Goal: Navigation & Orientation: Find specific page/section

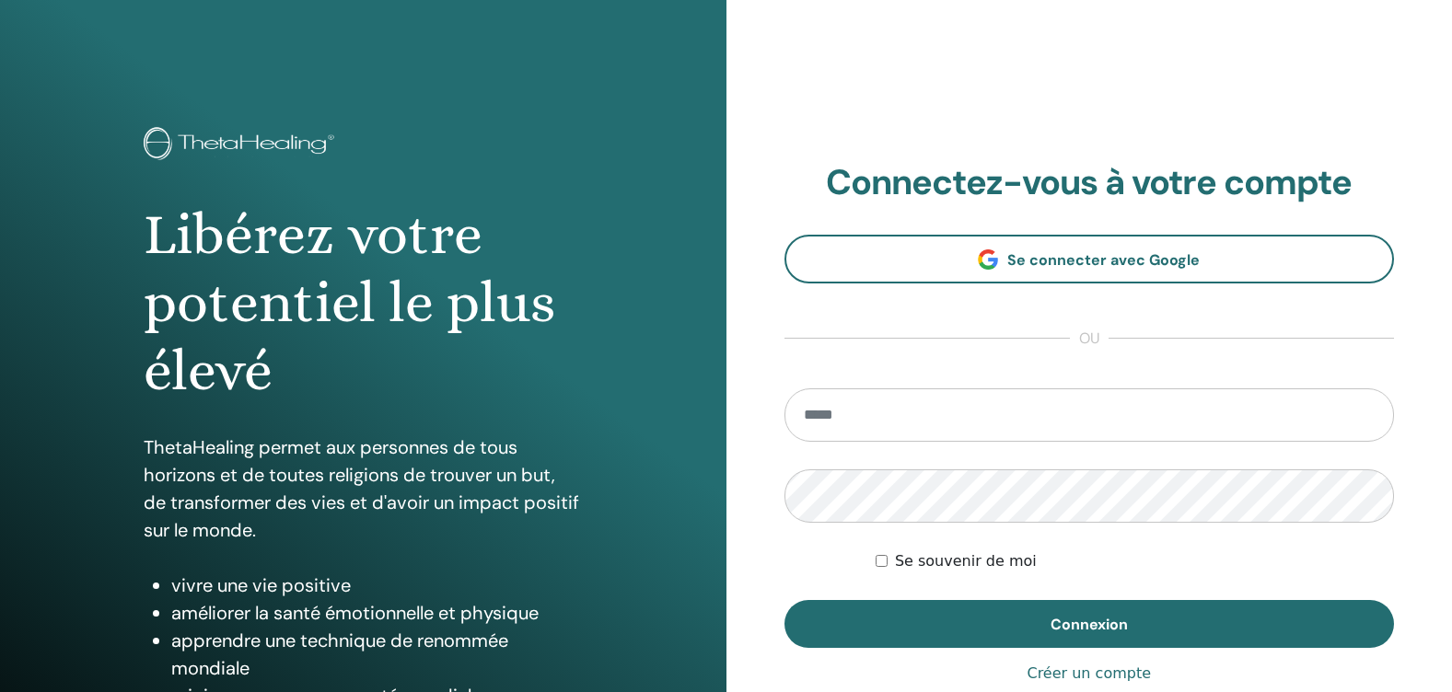
scroll to position [92, 0]
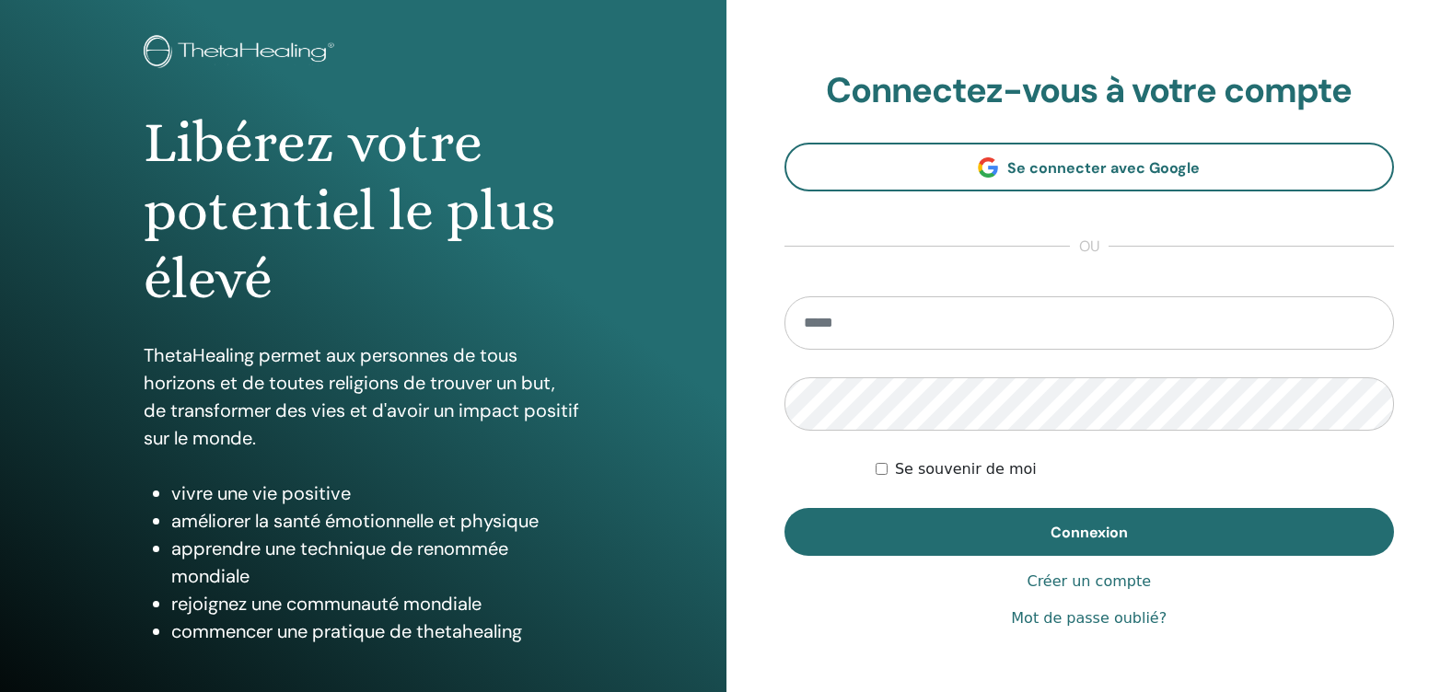
click at [886, 316] on input "email" at bounding box center [1089, 322] width 610 height 53
type input "**********"
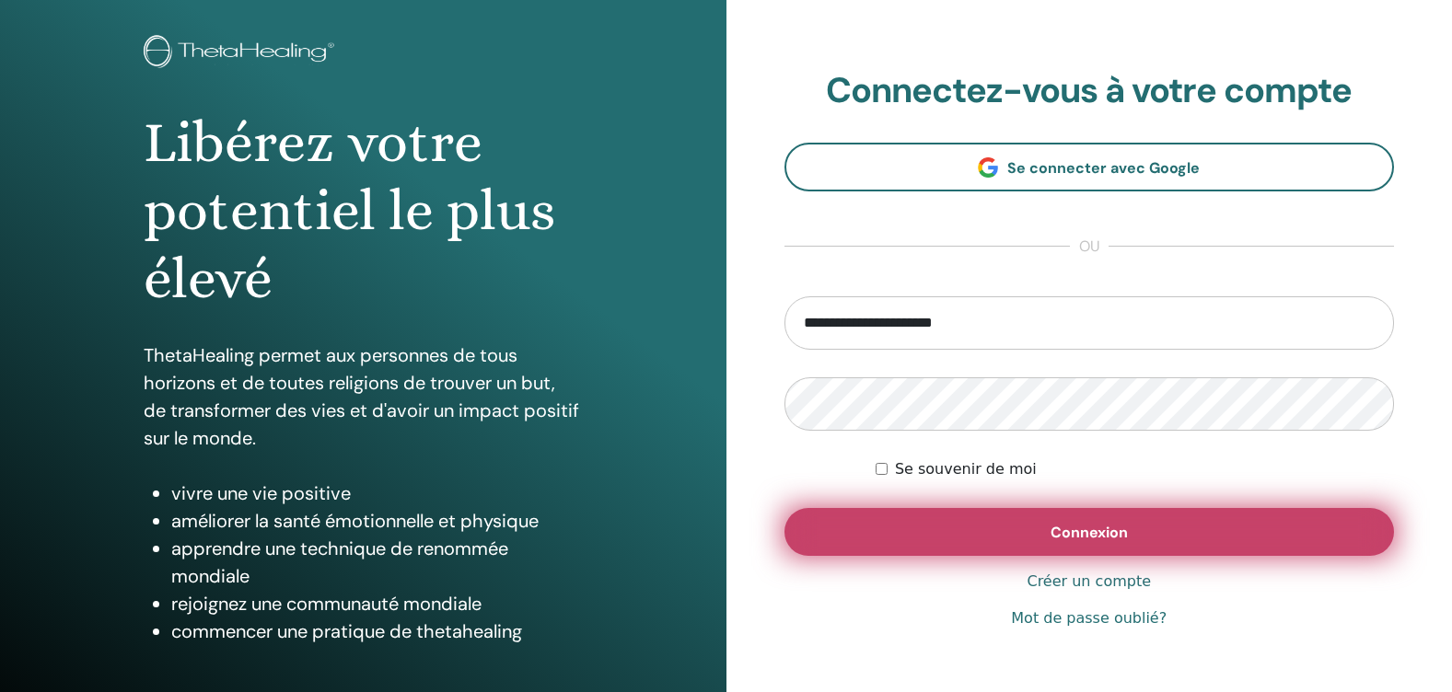
click at [1095, 534] on span "Connexion" at bounding box center [1088, 532] width 77 height 19
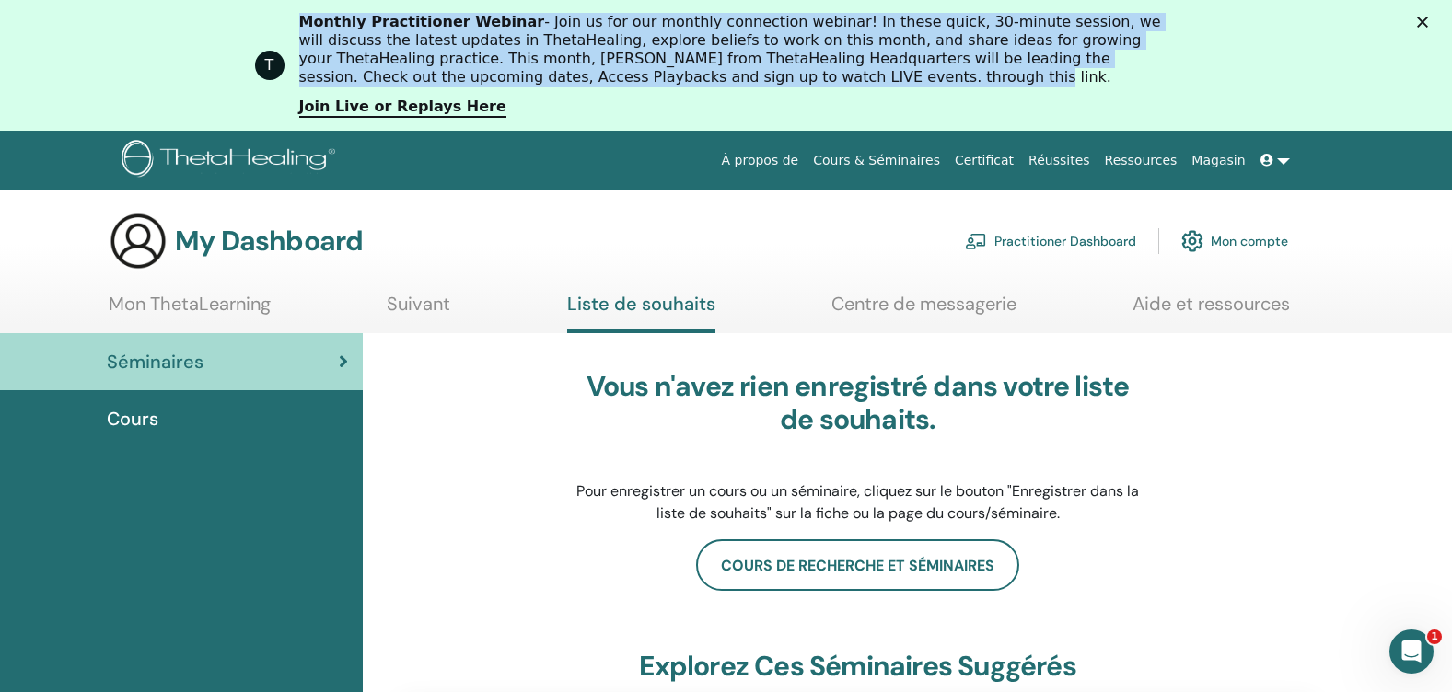
drag, startPoint x: 308, startPoint y: 21, endPoint x: 656, endPoint y: 122, distance: 361.3
click at [656, 122] on div "Monthly Practitioner Webinar - Join us for our monthly connection webinar! In t…" at bounding box center [748, 65] width 899 height 116
drag, startPoint x: 656, startPoint y: 122, endPoint x: 639, endPoint y: 41, distance: 81.8
copy div "Monthly Practitioner Webinar - Join us for our monthly connection webinar! In t…"
click at [378, 106] on link "Join Live or Replays Here" at bounding box center [402, 108] width 207 height 20
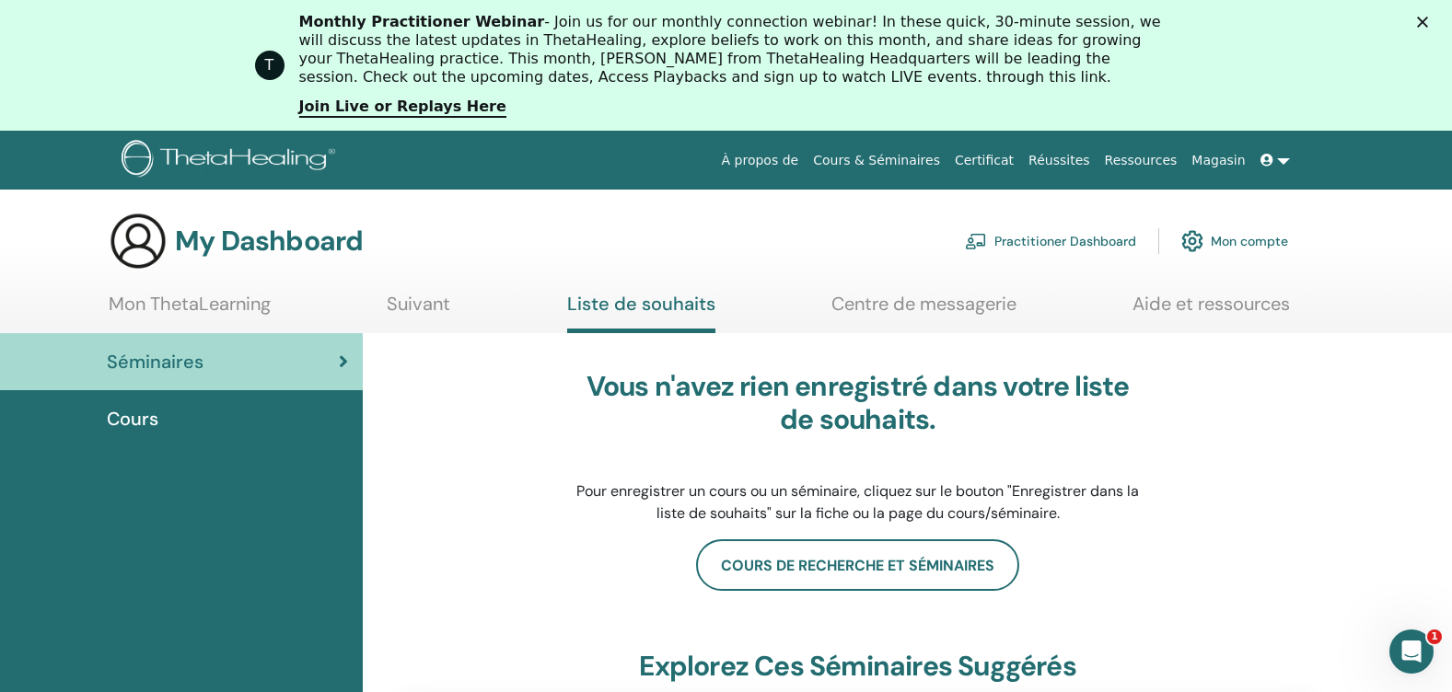
click at [215, 307] on link "Mon ThetaLearning" at bounding box center [190, 311] width 162 height 36
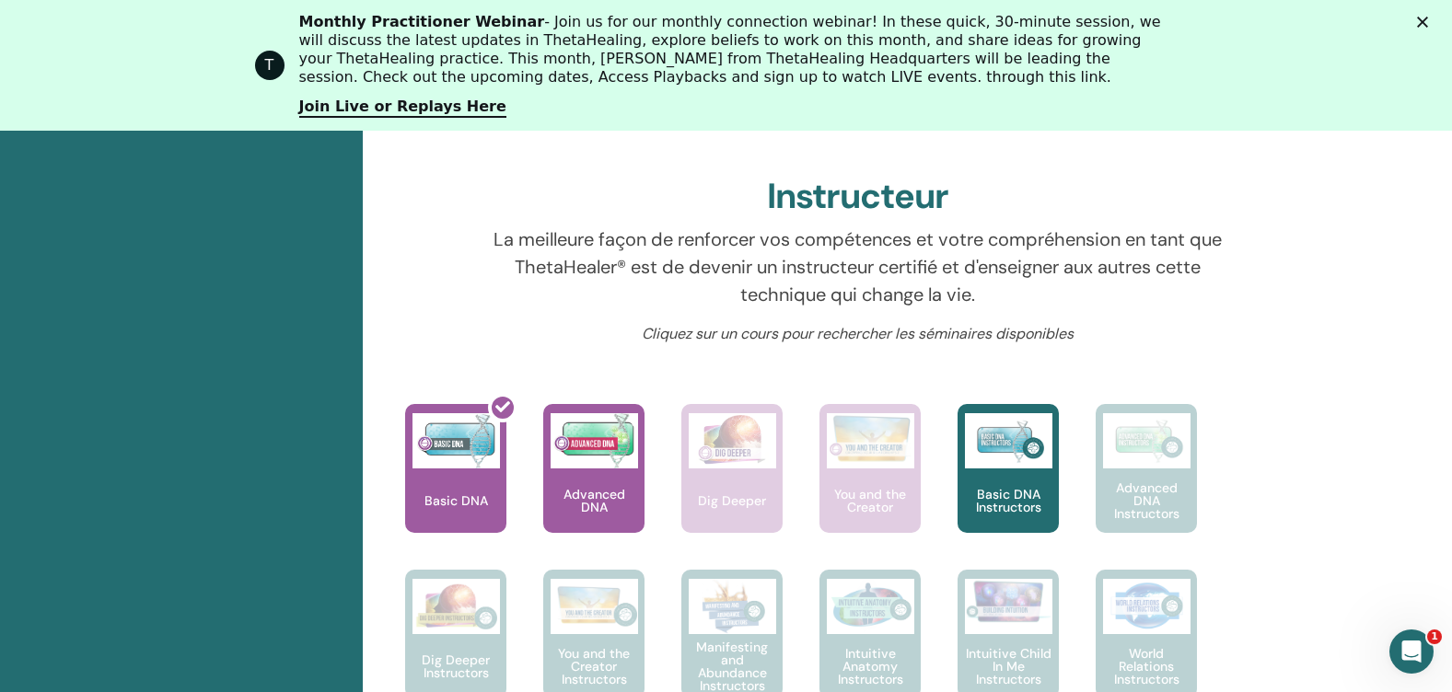
scroll to position [631, 0]
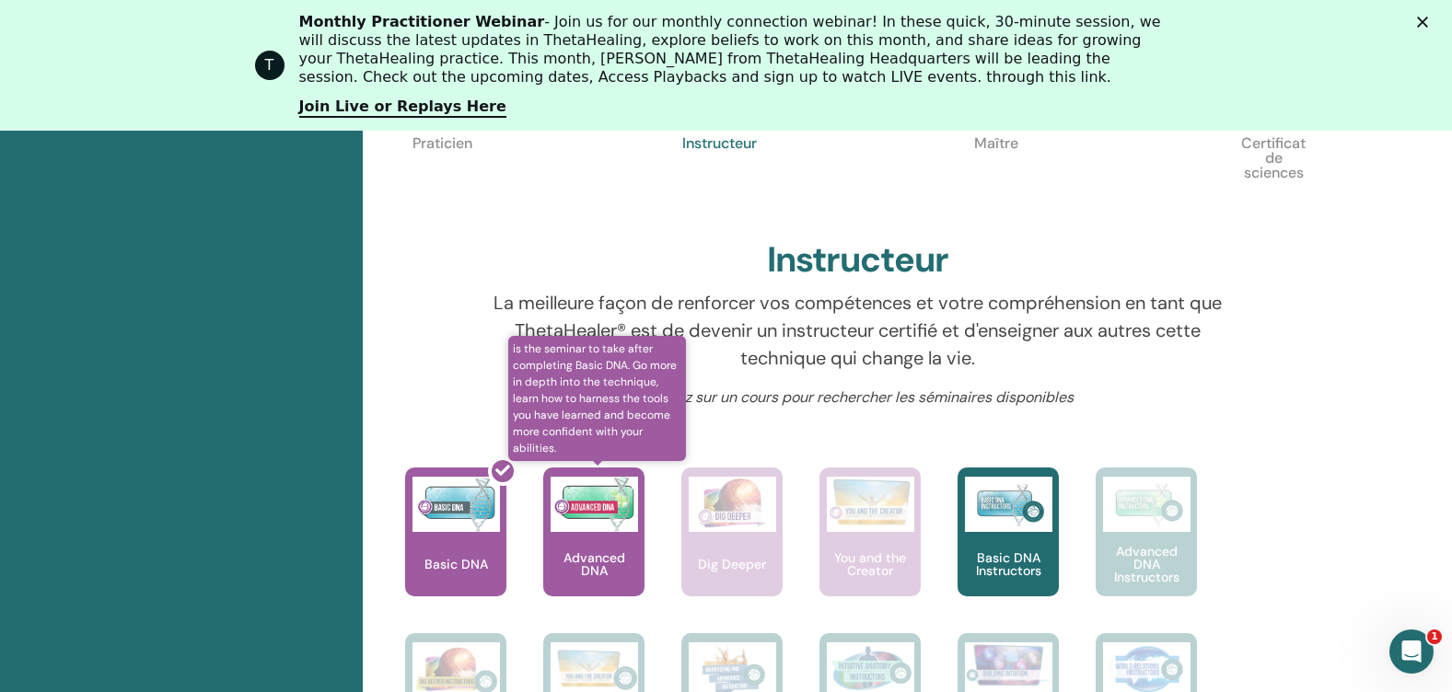
click at [574, 540] on div "Advanced DNA" at bounding box center [593, 532] width 101 height 129
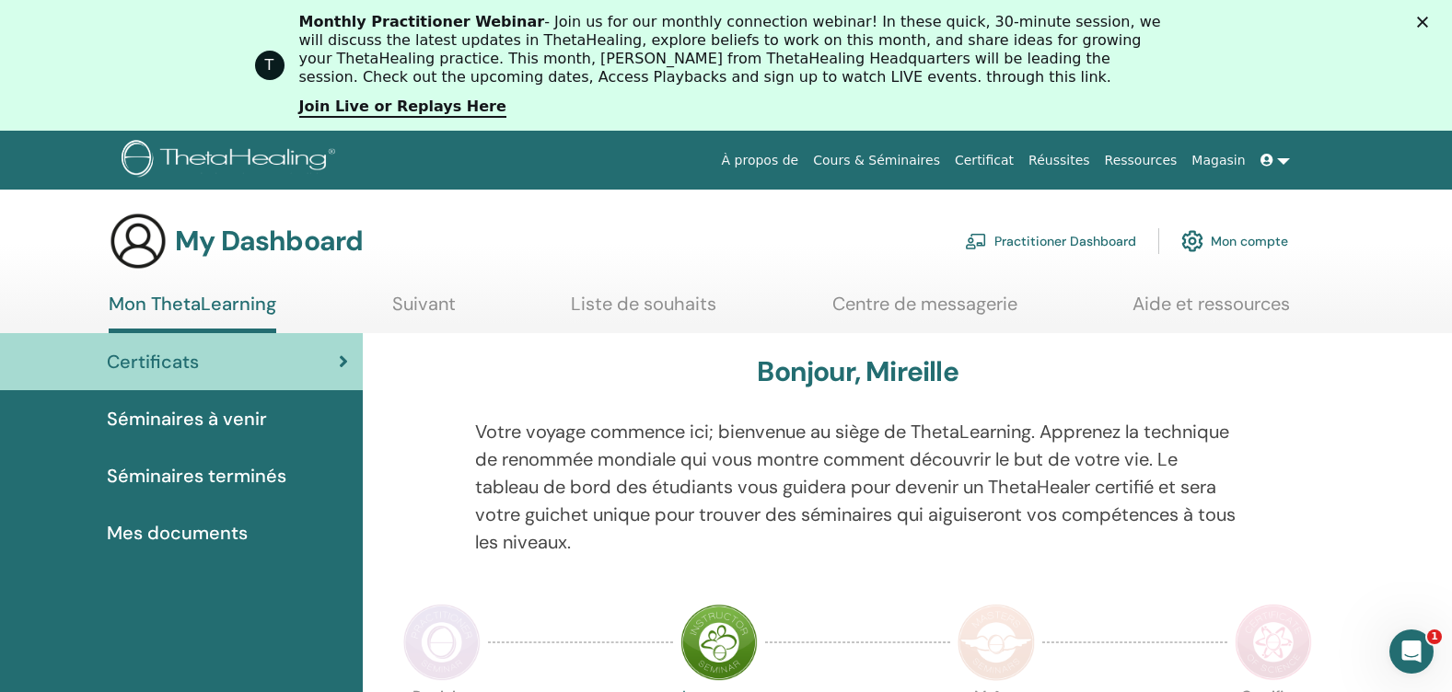
click at [177, 470] on span "Séminaires terminés" at bounding box center [197, 476] width 180 height 28
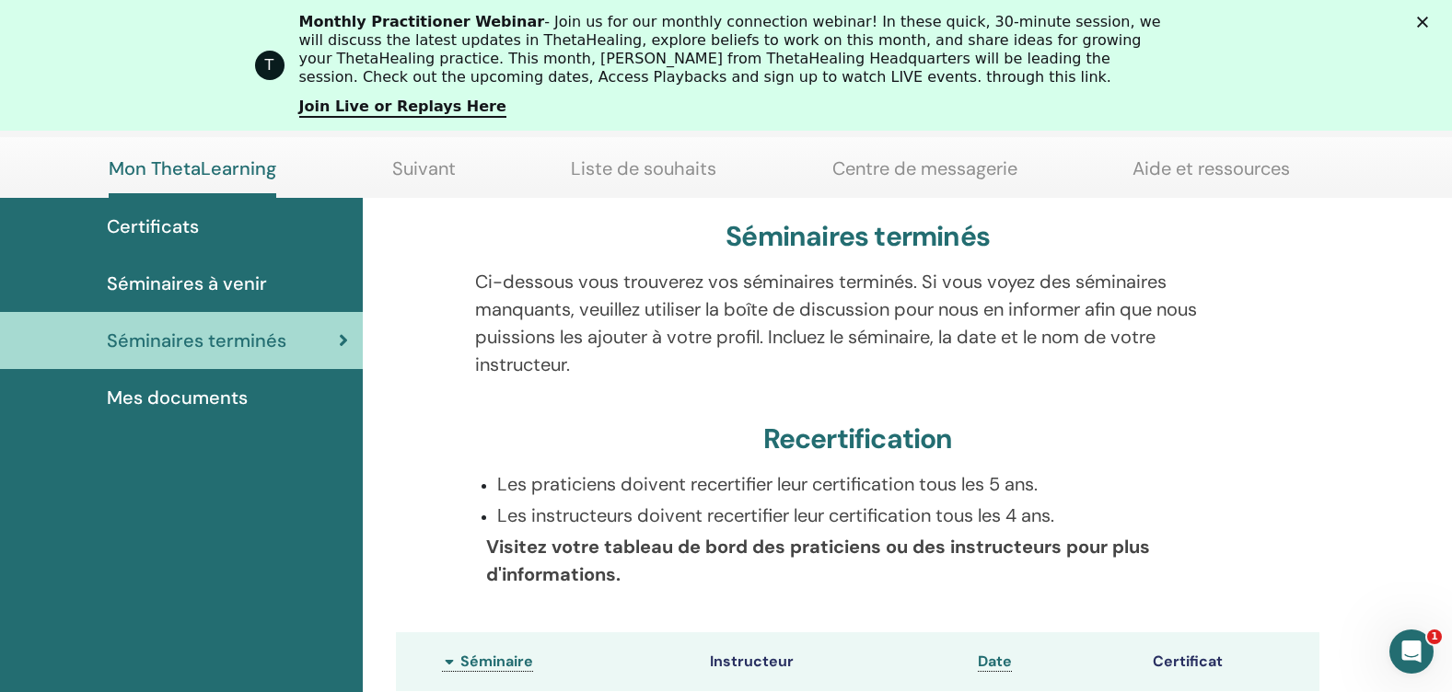
scroll to position [170, 0]
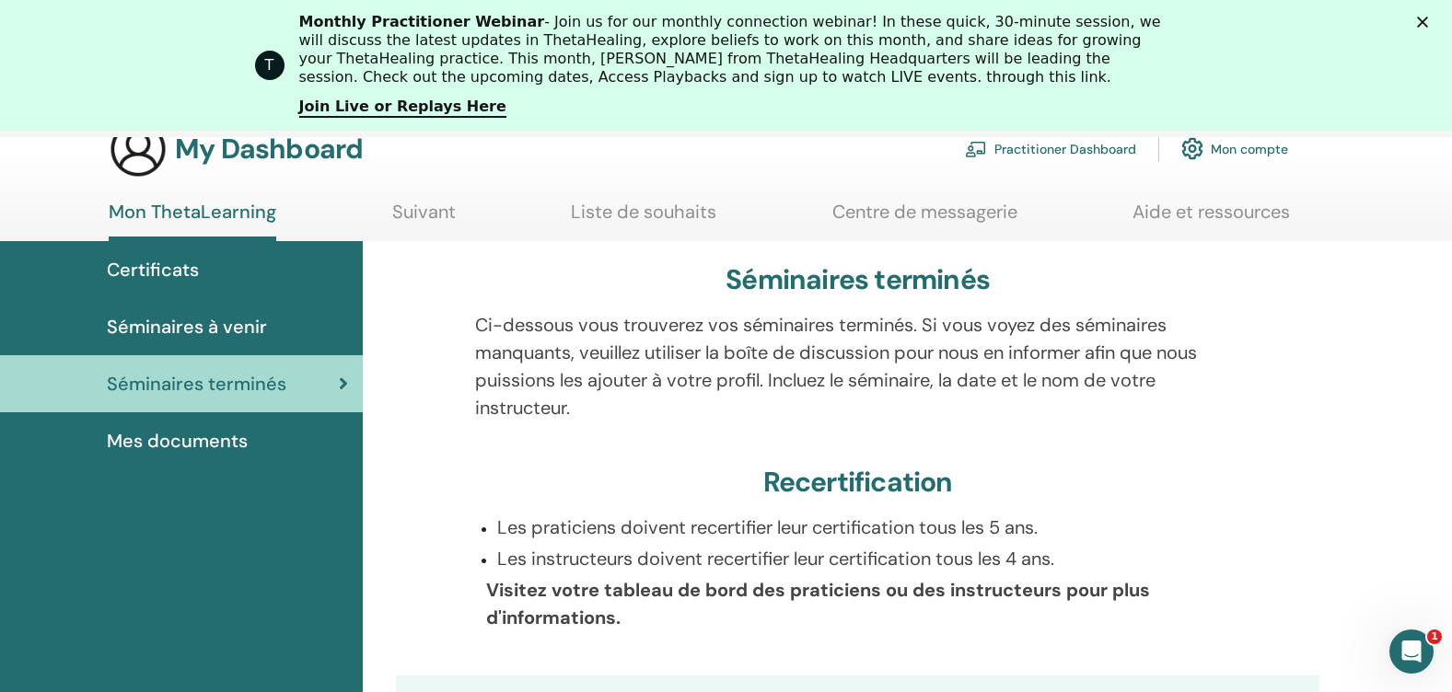
click at [180, 437] on span "Mes documents" at bounding box center [177, 441] width 141 height 28
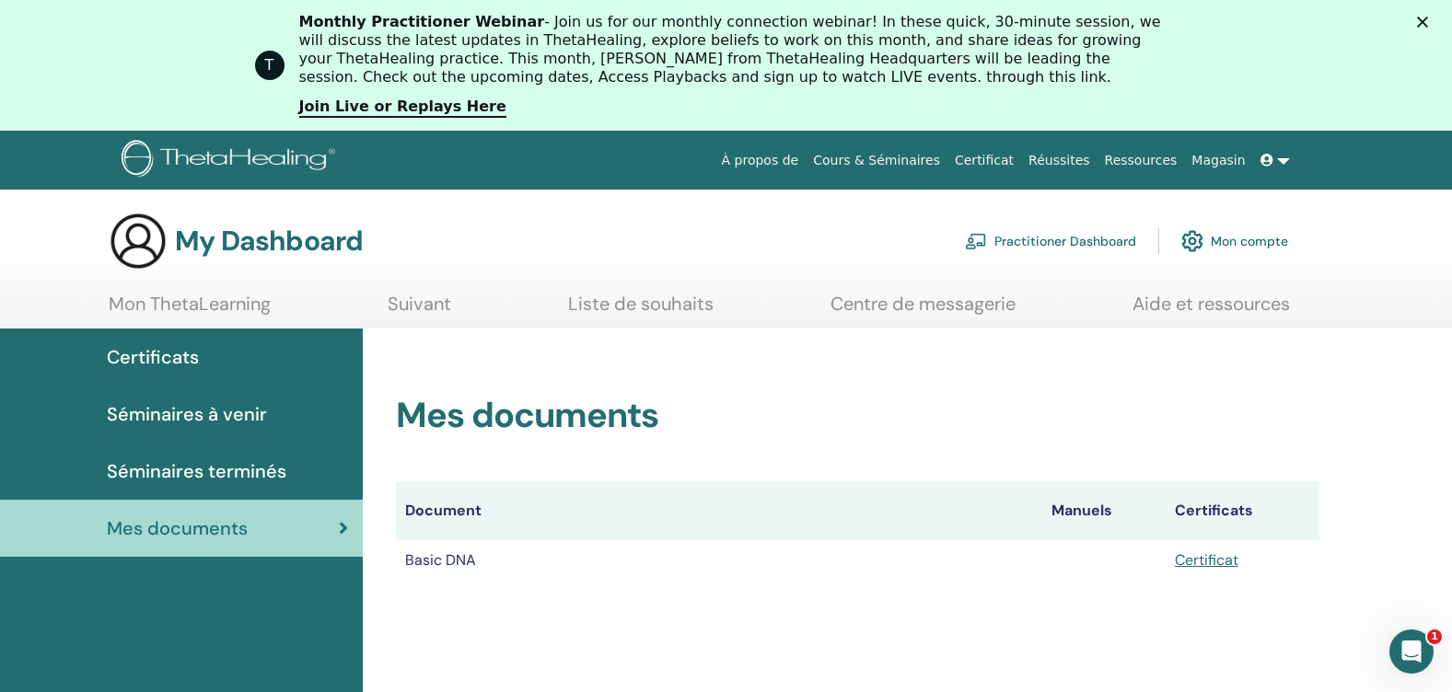
click at [198, 417] on span "Séminaires à venir" at bounding box center [187, 414] width 160 height 28
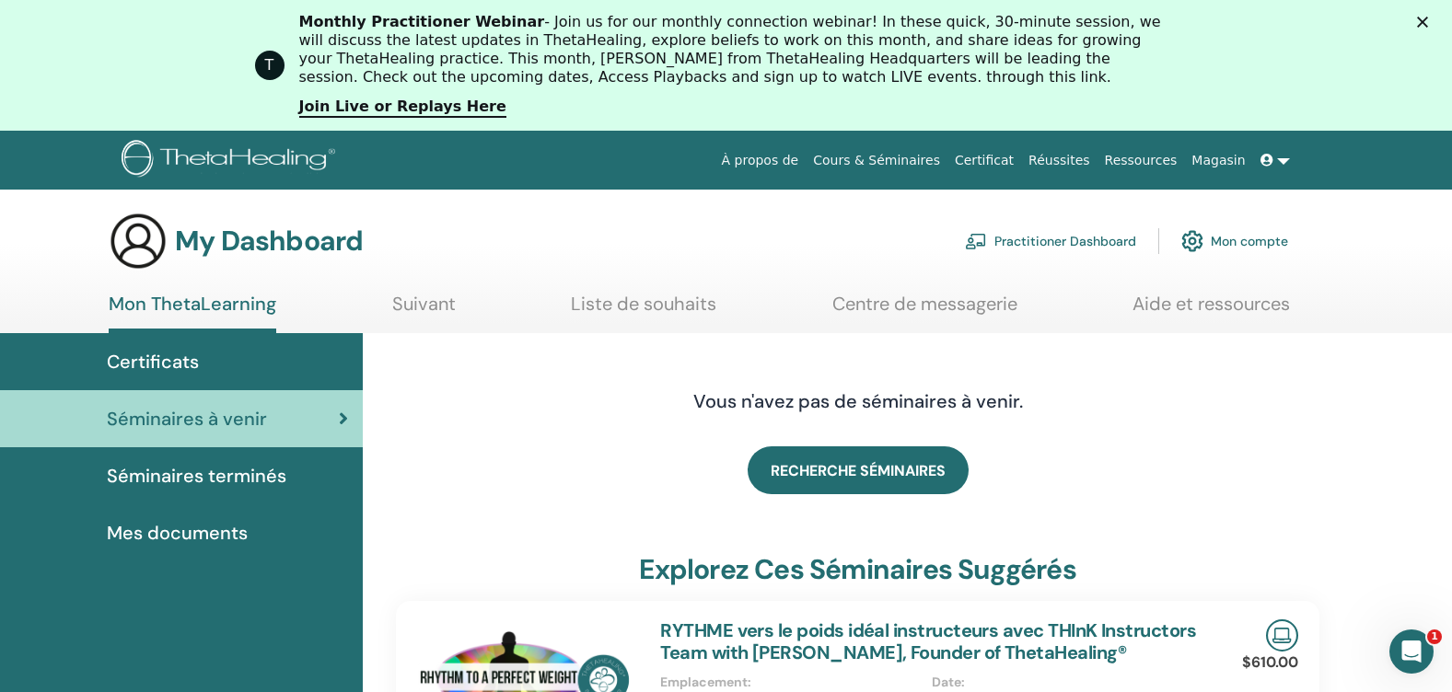
click at [418, 300] on link "Suivant" at bounding box center [424, 311] width 64 height 36
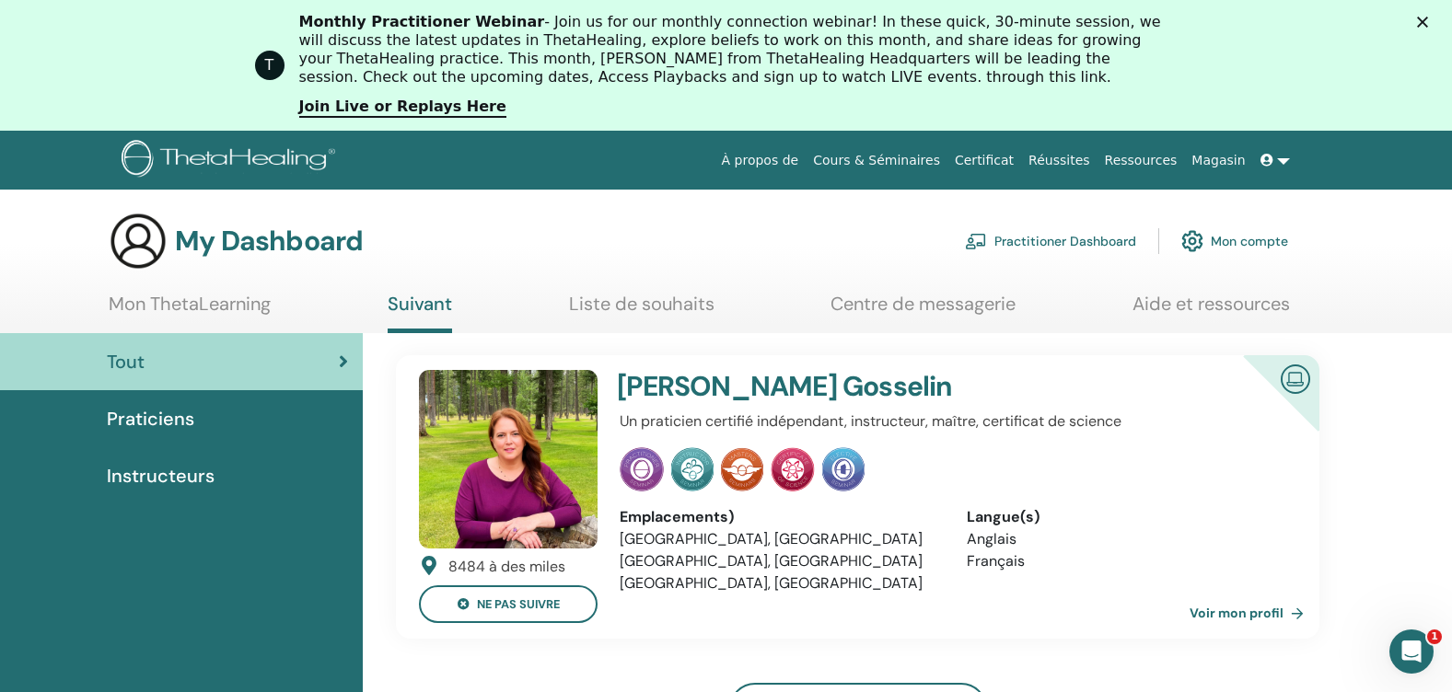
click at [630, 303] on link "Liste de souhaits" at bounding box center [641, 311] width 145 height 36
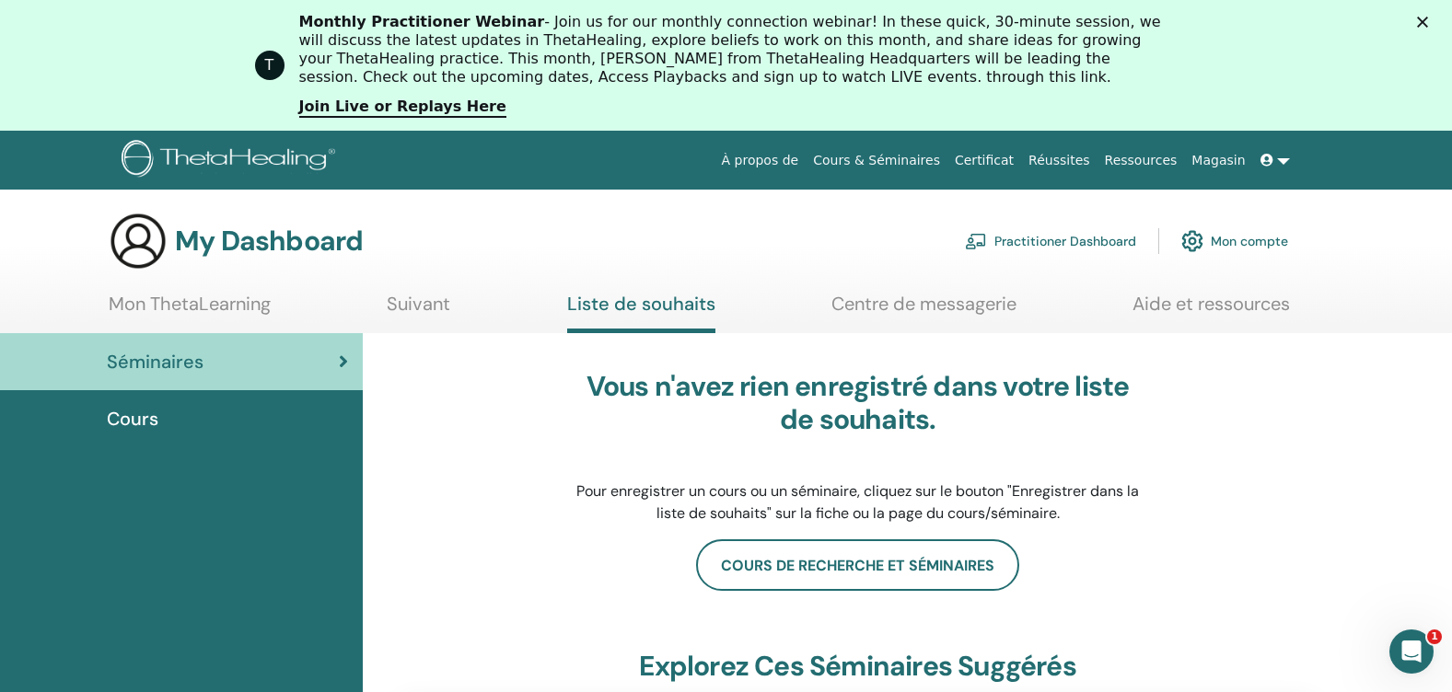
click at [893, 302] on link "Centre de messagerie" at bounding box center [923, 311] width 185 height 36
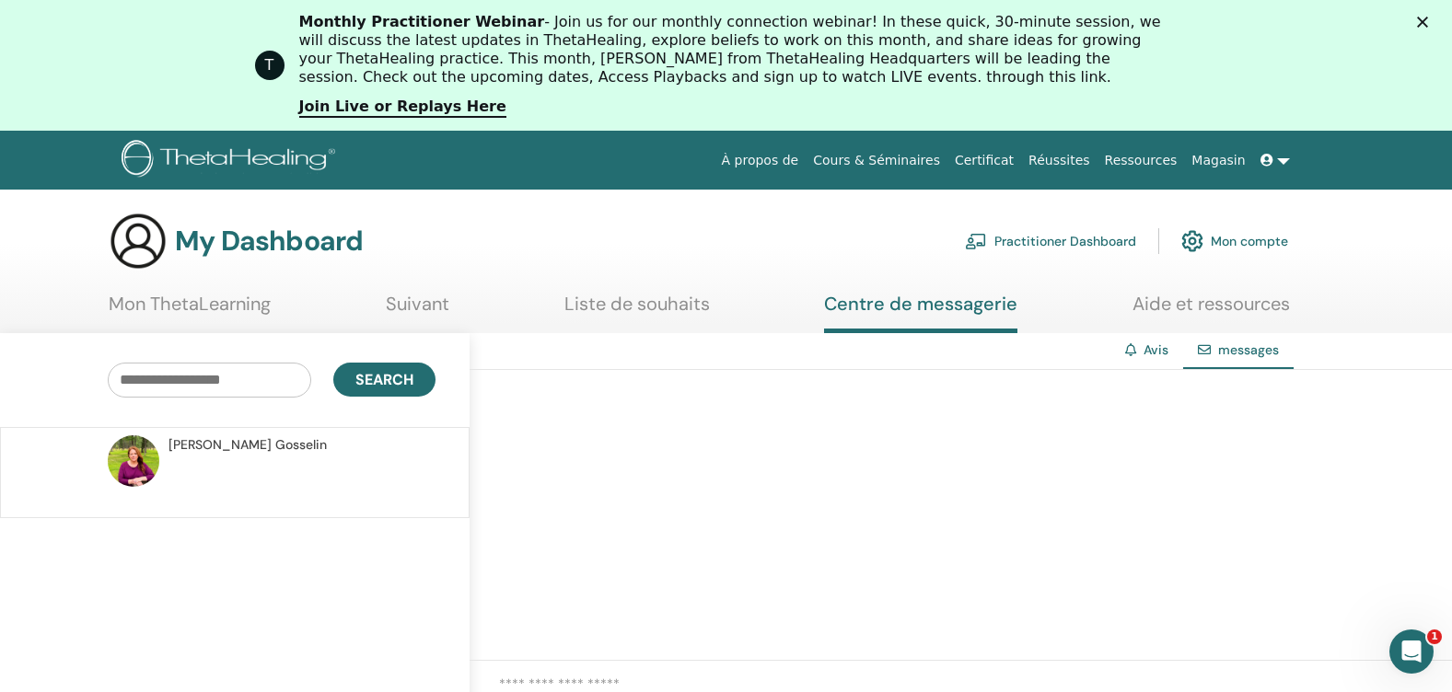
click at [1167, 308] on link "Aide et ressources" at bounding box center [1210, 311] width 157 height 36
